Goal: Information Seeking & Learning: Learn about a topic

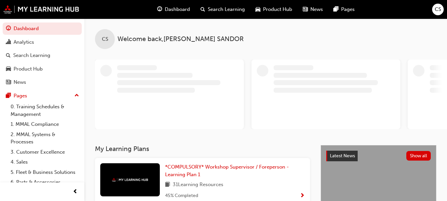
scroll to position [27, 0]
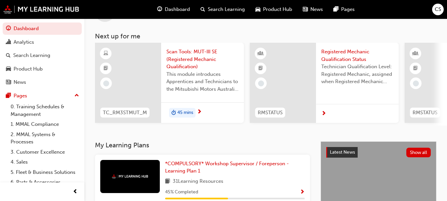
click at [200, 110] on span "next-icon" at bounding box center [199, 112] width 5 height 6
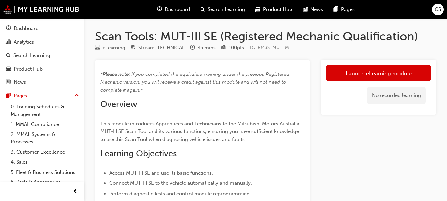
click at [351, 82] on div "No recorded learning" at bounding box center [378, 95] width 105 height 28
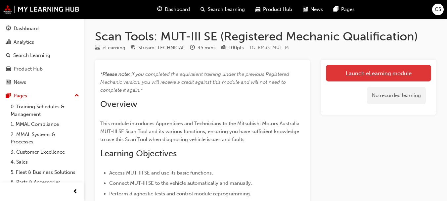
click at [354, 79] on link "Launch eLearning module" at bounding box center [378, 73] width 105 height 17
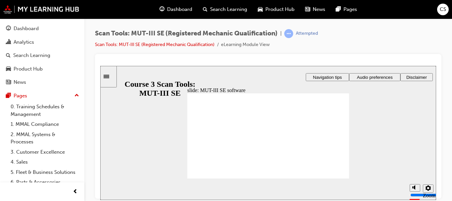
click at [245, 58] on div at bounding box center [268, 126] width 346 height 145
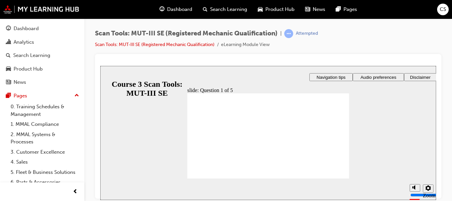
radio input "true"
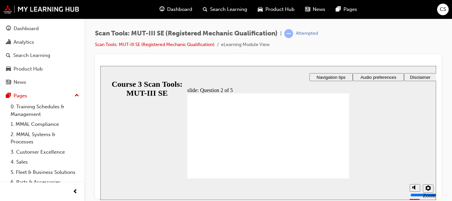
radio input "true"
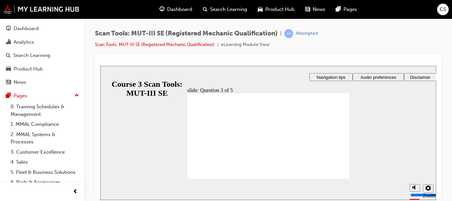
radio input "true"
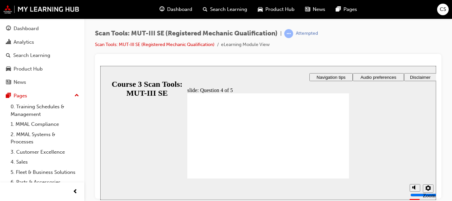
radio input "true"
drag, startPoint x: 204, startPoint y: 166, endPoint x: 203, endPoint y: 169, distance: 3.5
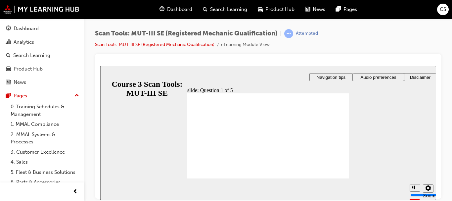
radio input "true"
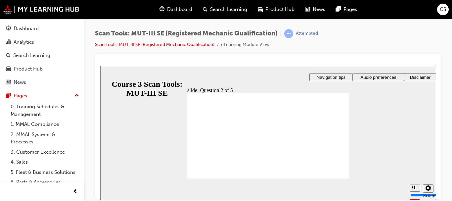
radio input "true"
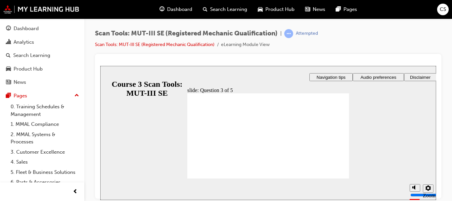
radio input "true"
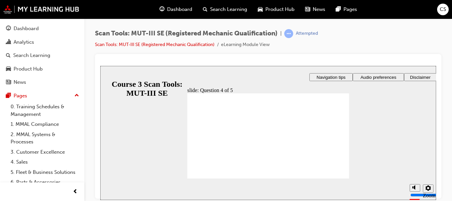
radio input "true"
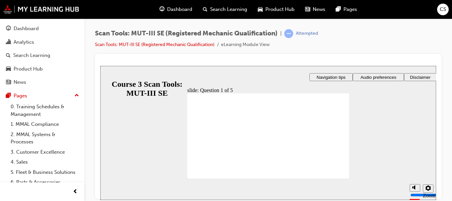
radio input "true"
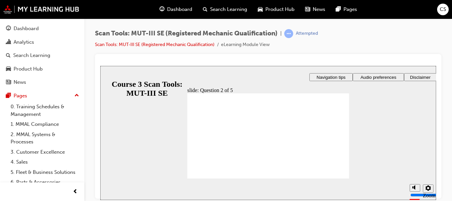
radio input "true"
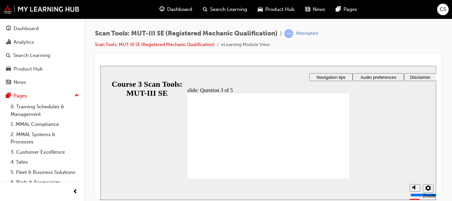
radio input "true"
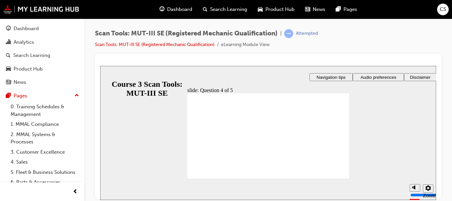
radio input "true"
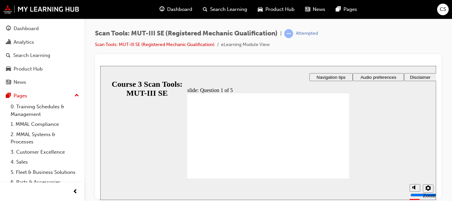
click at [338, 173] on span "Rectangle 1 Rectangle 3 Rectangle 1 Topic 4 quiz To finish this course, complet…" at bounding box center [268, 184] width 162 height 182
radio input "true"
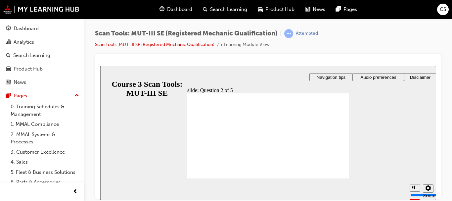
radio input "true"
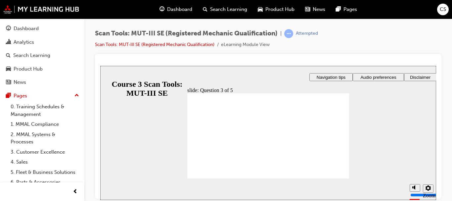
checkbox input "true"
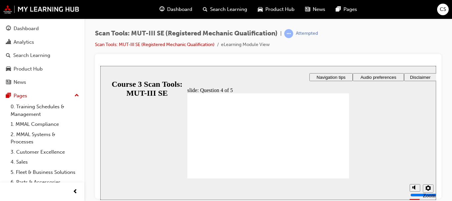
radio input "true"
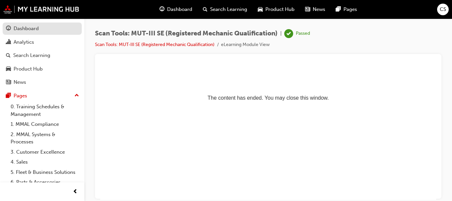
click at [45, 30] on div "Dashboard" at bounding box center [42, 28] width 72 height 8
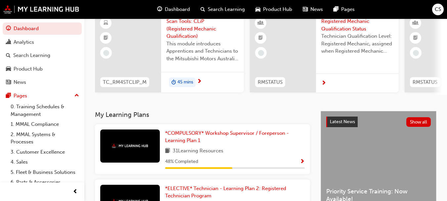
scroll to position [57, 0]
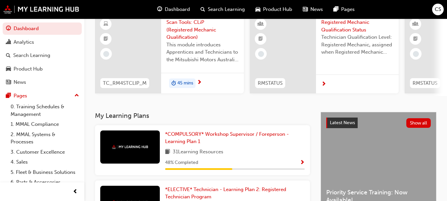
click at [302, 165] on span "Show Progress" at bounding box center [302, 163] width 5 height 6
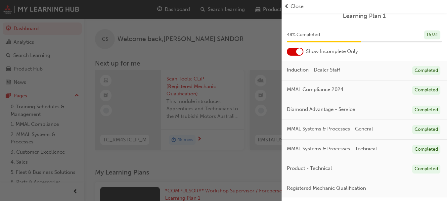
scroll to position [0, 0]
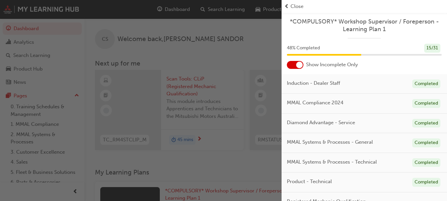
click at [291, 5] on span "Close" at bounding box center [296, 7] width 13 height 8
